Goal: Task Accomplishment & Management: Use online tool/utility

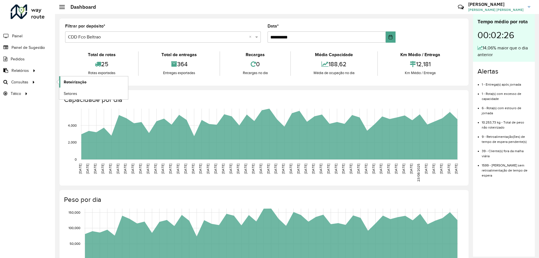
click at [64, 81] on span "Roteirização" at bounding box center [75, 82] width 23 height 6
click at [72, 82] on span "Roteirização" at bounding box center [75, 82] width 23 height 6
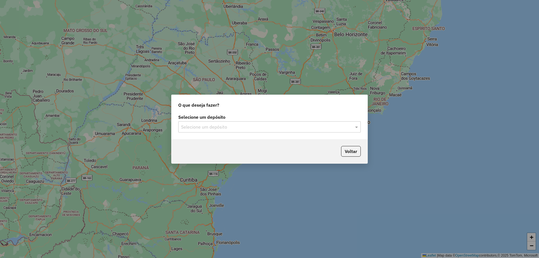
click at [201, 128] on input "text" at bounding box center [264, 127] width 166 height 7
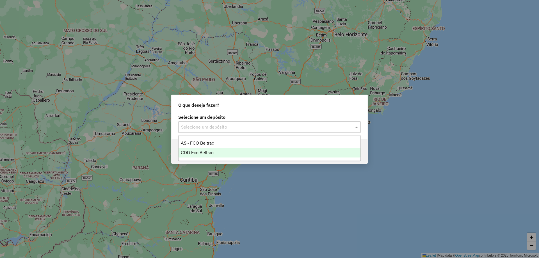
click at [195, 152] on span "CDD Fco Beltrao" at bounding box center [197, 152] width 33 height 5
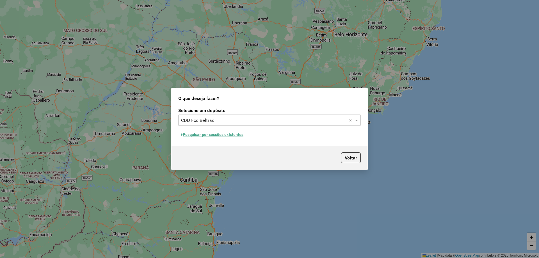
click at [221, 132] on button "Pesquisar por sessões existentes" at bounding box center [212, 134] width 68 height 9
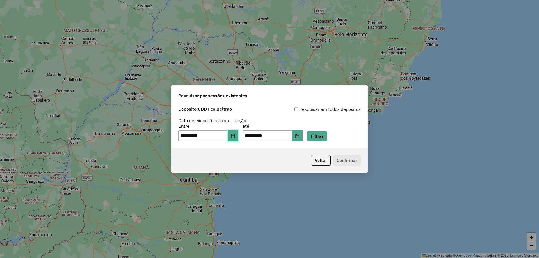
click at [236, 139] on button "Choose Date" at bounding box center [233, 135] width 11 height 11
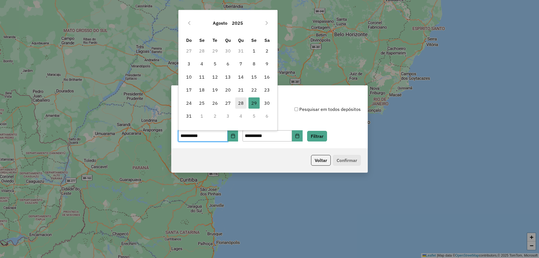
click at [242, 102] on span "28" at bounding box center [240, 102] width 11 height 11
type input "**********"
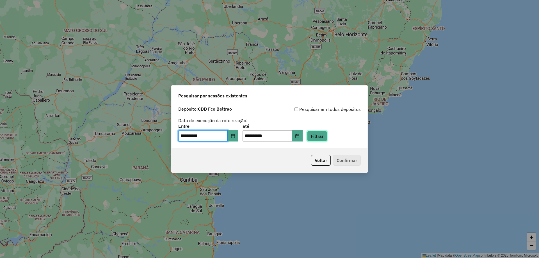
click at [323, 136] on button "Filtrar" at bounding box center [317, 136] width 20 height 11
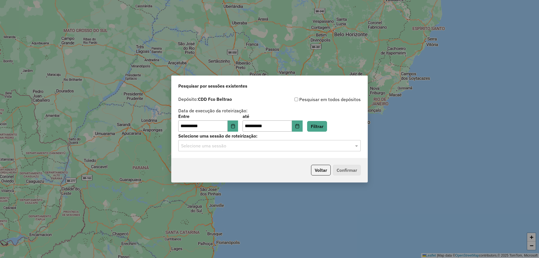
click at [318, 145] on input "text" at bounding box center [264, 146] width 166 height 7
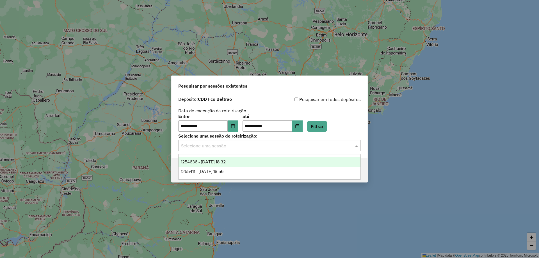
click at [269, 162] on div "1254636 - 28/08/2025 18:32" at bounding box center [269, 162] width 182 height 10
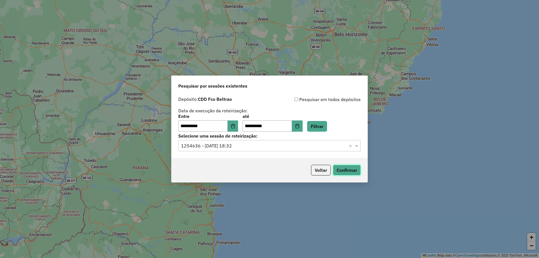
click at [355, 167] on button "Confirmar" at bounding box center [347, 170] width 28 height 11
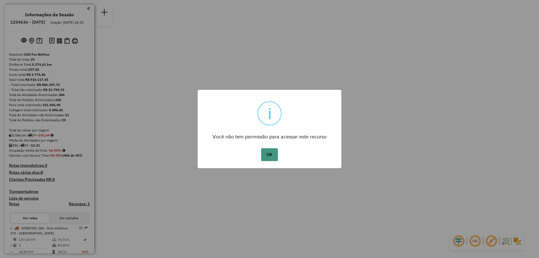
click at [271, 150] on button "OK" at bounding box center [269, 154] width 17 height 13
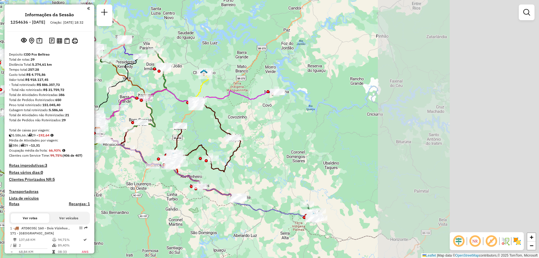
drag, startPoint x: 458, startPoint y: 114, endPoint x: 260, endPoint y: 116, distance: 198.7
click at [260, 116] on div "Janela de atendimento Grade de atendimento Capacidade Transportadoras Veículos …" at bounding box center [269, 129] width 539 height 258
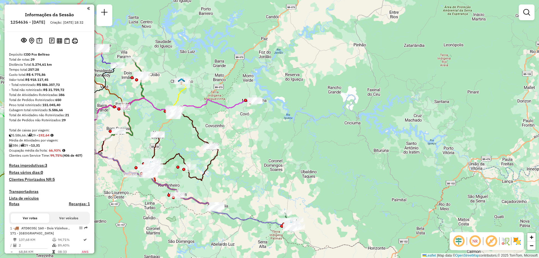
drag, startPoint x: 245, startPoint y: 128, endPoint x: 264, endPoint y: 136, distance: 21.0
click at [264, 136] on div "Janela de atendimento Grade de atendimento Capacidade Transportadoras Veículos …" at bounding box center [269, 129] width 539 height 258
click at [240, 104] on icon at bounding box center [165, 119] width 180 height 42
select select "**********"
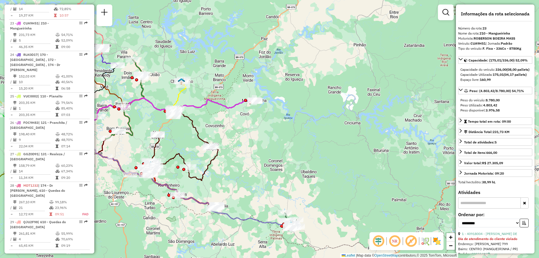
scroll to position [56, 0]
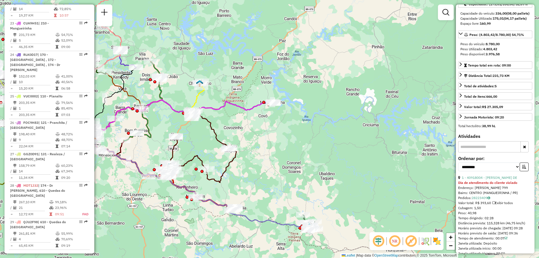
drag, startPoint x: 255, startPoint y: 154, endPoint x: 288, endPoint y: 159, distance: 34.0
click at [287, 159] on div "Janela de atendimento Grade de atendimento Capacidade Transportadoras Veículos …" at bounding box center [269, 129] width 539 height 258
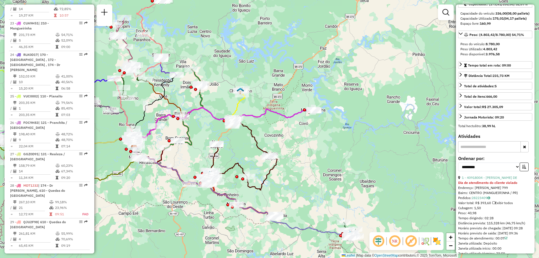
drag, startPoint x: 219, startPoint y: 152, endPoint x: 244, endPoint y: 153, distance: 24.4
click at [244, 153] on div "Janela de atendimento Grade de atendimento Capacidade Transportadoras Veículos …" at bounding box center [269, 129] width 539 height 258
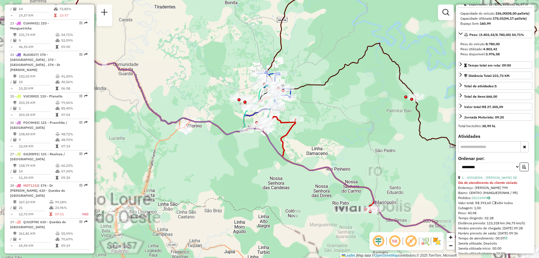
drag, startPoint x: 253, startPoint y: 160, endPoint x: 253, endPoint y: 181, distance: 20.2
click at [253, 180] on div "Janela de atendimento Grade de atendimento Capacidade Transportadoras Veículos …" at bounding box center [269, 129] width 539 height 258
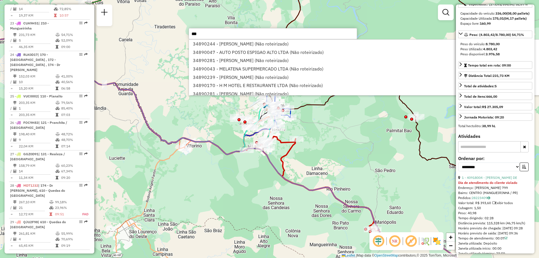
type input "****"
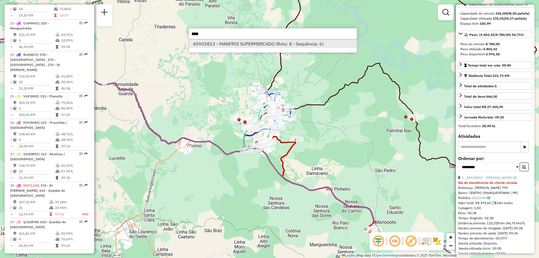
click at [233, 43] on li "40903813 - MANFROI SUPERMERCADO (Rota: 8 - Sequência: 6)" at bounding box center [273, 44] width 168 height 8
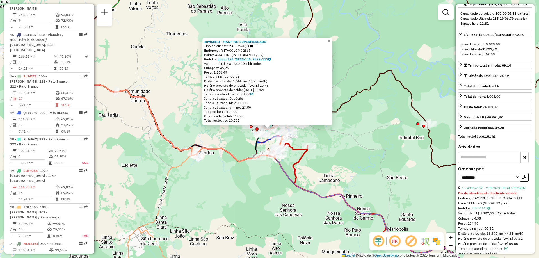
scroll to position [445, 0]
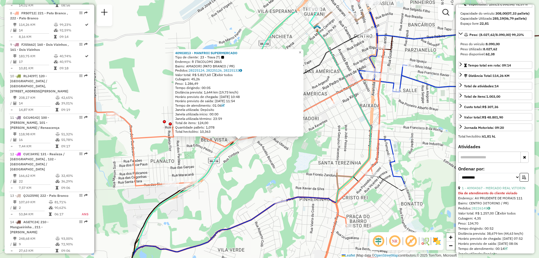
drag, startPoint x: 289, startPoint y: 133, endPoint x: 286, endPoint y: 154, distance: 21.0
click at [286, 154] on div "40903813 - MANFROI SUPERMERCADO Tipo de cliente: 23 - Trava (T) Endereço: R ITA…" at bounding box center [269, 129] width 539 height 258
click at [342, 90] on icon at bounding box center [228, 164] width 311 height 237
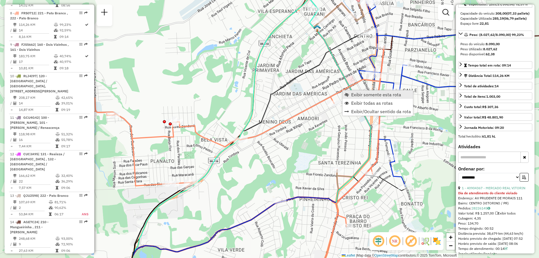
click at [371, 95] on span "Exibir somente esta rota" at bounding box center [376, 94] width 50 height 4
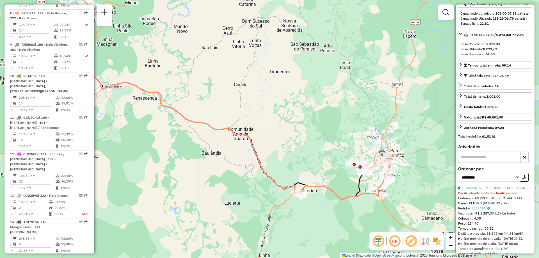
drag, startPoint x: 336, startPoint y: 166, endPoint x: 301, endPoint y: 162, distance: 34.7
click at [301, 162] on div "Janela de atendimento Grade de atendimento Capacidade Transportadoras Veículos …" at bounding box center [269, 129] width 539 height 258
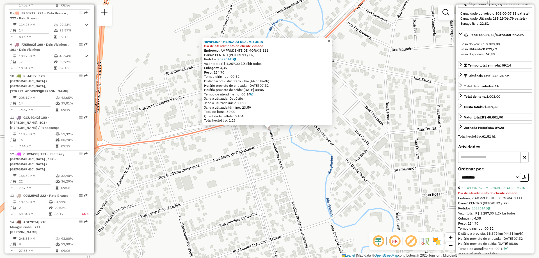
click at [330, 41] on span "×" at bounding box center [328, 41] width 3 height 5
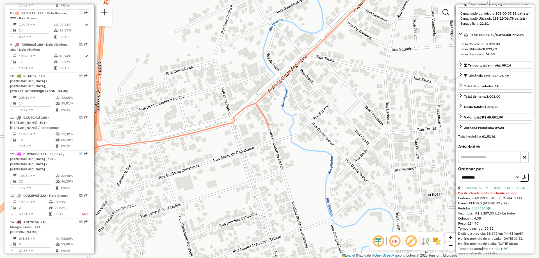
click at [273, 87] on icon at bounding box center [324, 51] width 136 height 155
click at [303, 95] on link "Exibir somente esta rota" at bounding box center [309, 91] width 70 height 8
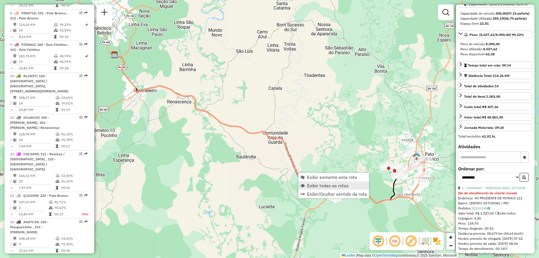
click at [315, 182] on link "Exibir todas as rotas" at bounding box center [333, 185] width 70 height 8
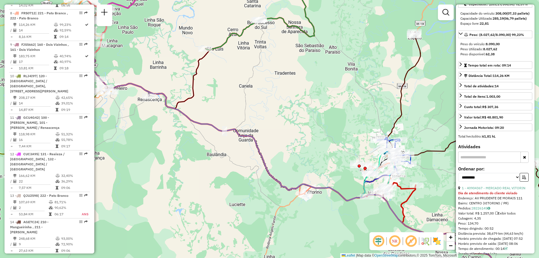
drag, startPoint x: 398, startPoint y: 187, endPoint x: 350, endPoint y: 180, distance: 48.5
click at [351, 182] on icon at bounding box center [239, 126] width 310 height 148
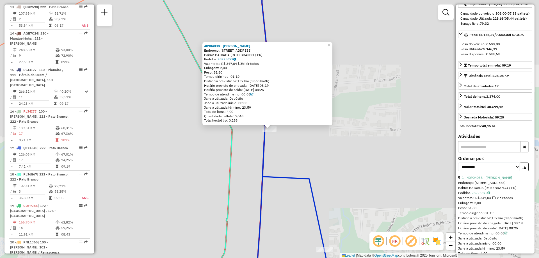
scroll to position [758, 0]
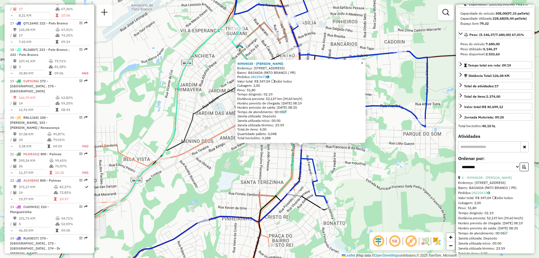
click at [363, 61] on span "×" at bounding box center [362, 63] width 3 height 5
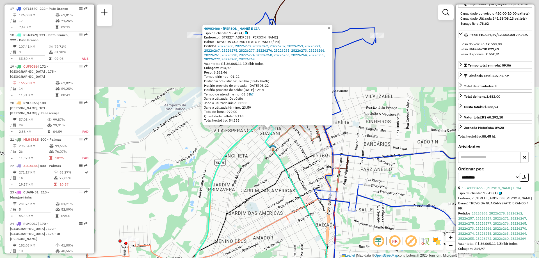
scroll to position [790, 0]
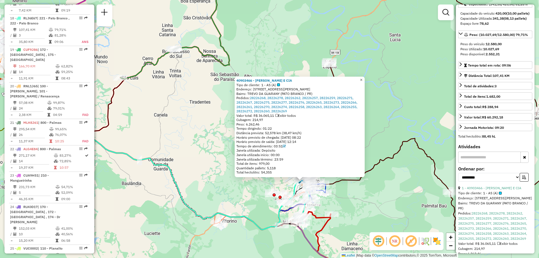
click at [364, 79] on link "×" at bounding box center [361, 80] width 7 height 7
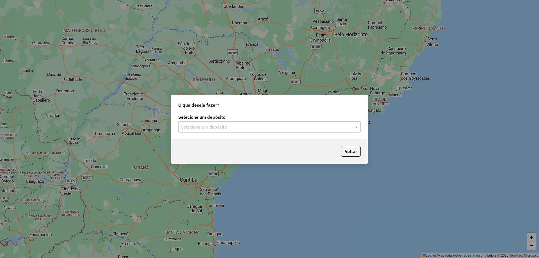
click at [276, 127] on input "text" at bounding box center [264, 127] width 166 height 7
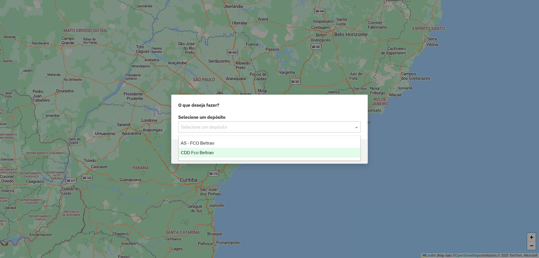
click at [224, 148] on div "CDD Fco Beltrao" at bounding box center [269, 153] width 182 height 10
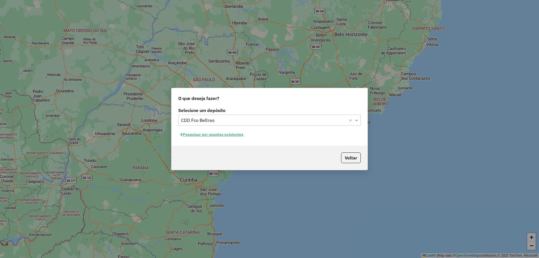
click at [237, 135] on button "Pesquisar por sessões existentes" at bounding box center [212, 134] width 68 height 9
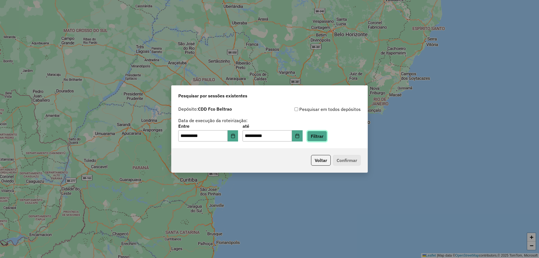
click at [323, 134] on button "Filtrar" at bounding box center [317, 136] width 20 height 11
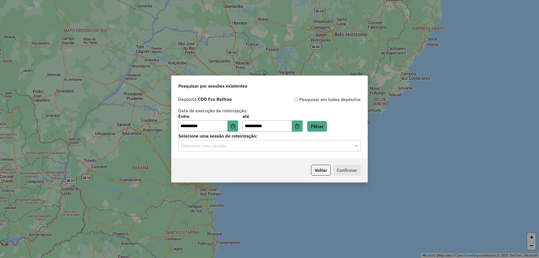
click at [303, 141] on div "Selecione uma sessão" at bounding box center [269, 145] width 182 height 11
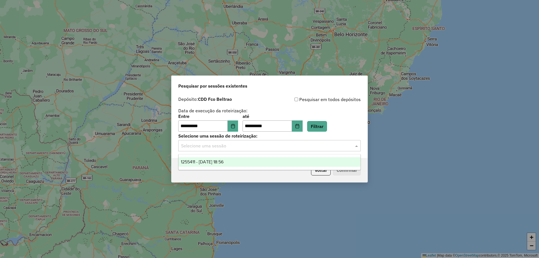
click at [265, 162] on div "1255411 - 29/08/2025 18:56" at bounding box center [269, 162] width 182 height 10
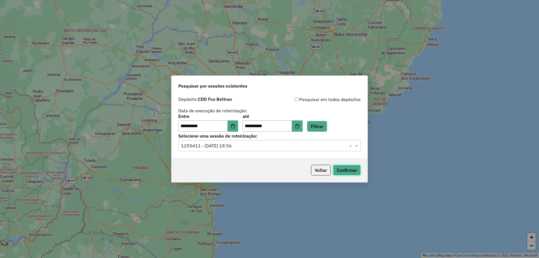
click at [343, 169] on button "Confirmar" at bounding box center [347, 170] width 28 height 11
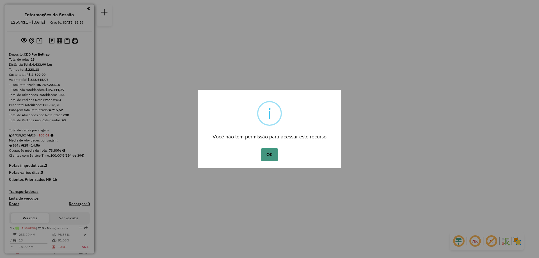
click at [262, 155] on button "OK" at bounding box center [269, 154] width 17 height 13
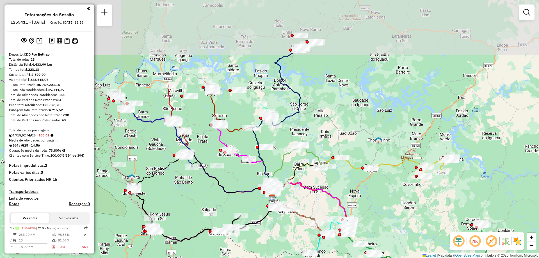
drag, startPoint x: 323, startPoint y: 56, endPoint x: 320, endPoint y: 150, distance: 94.6
click at [322, 152] on div "Janela de atendimento Grade de atendimento Capacidade Transportadoras Veículos …" at bounding box center [269, 129] width 539 height 258
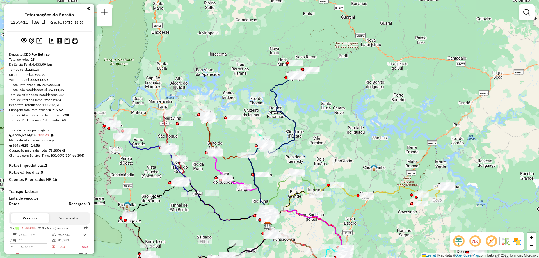
click at [281, 92] on div "Janela de atendimento Grade de atendimento Capacidade Transportadoras Veículos …" at bounding box center [269, 129] width 539 height 258
click at [276, 90] on icon at bounding box center [273, 151] width 50 height 150
select select "**********"
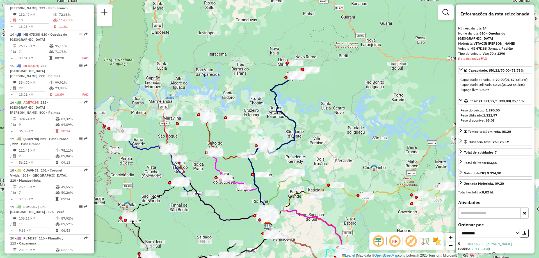
scroll to position [644, 0]
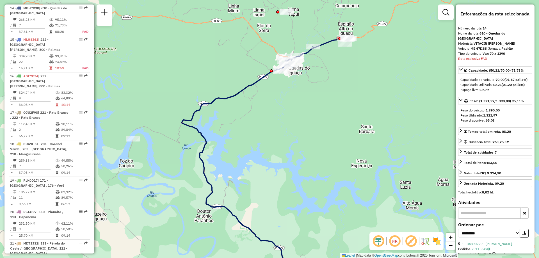
click at [320, 45] on icon at bounding box center [317, 53] width 64 height 30
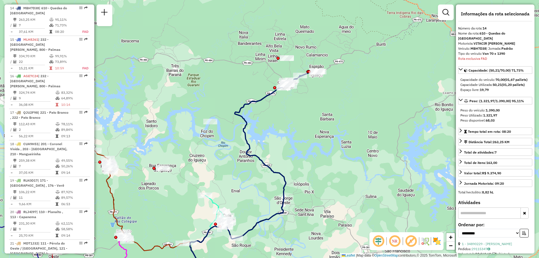
drag, startPoint x: 333, startPoint y: 65, endPoint x: 320, endPoint y: 87, distance: 25.7
click at [320, 87] on div "Janela de atendimento Grade de atendimento Capacidade Transportadoras Veículos …" at bounding box center [269, 129] width 539 height 258
